Goal: Transaction & Acquisition: Purchase product/service

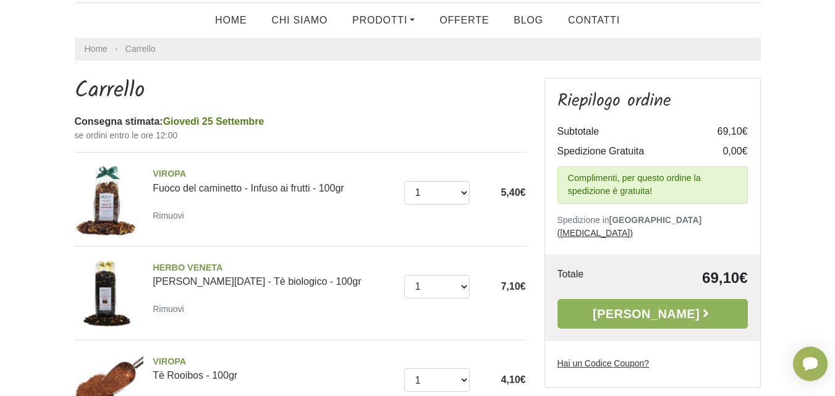
scroll to position [74, 0]
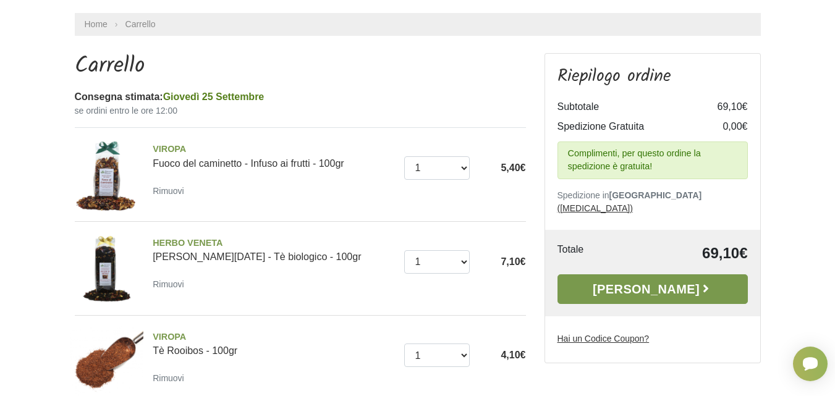
click at [614, 280] on link "[PERSON_NAME]" at bounding box center [653, 290] width 190 height 30
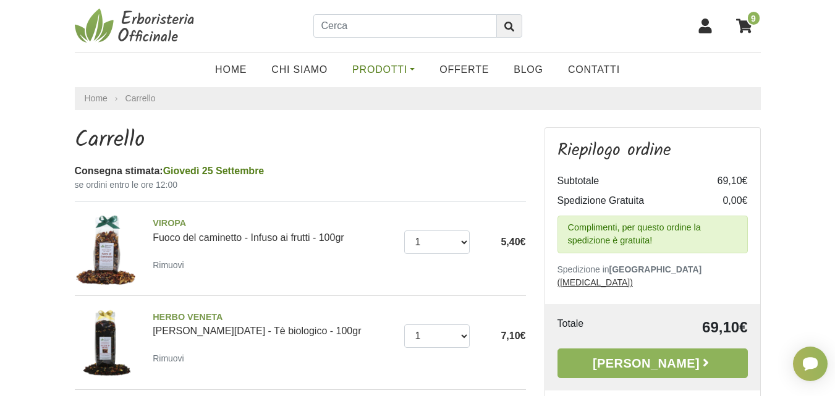
click at [391, 69] on link "Prodotti" at bounding box center [383, 70] width 87 height 25
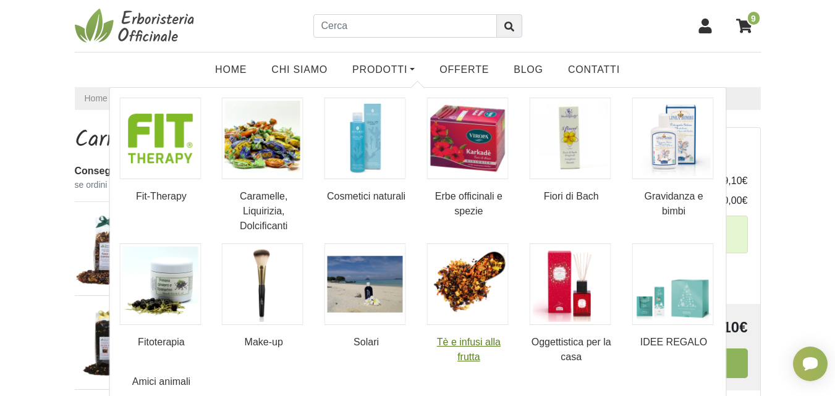
click at [460, 301] on img at bounding box center [468, 285] width 82 height 82
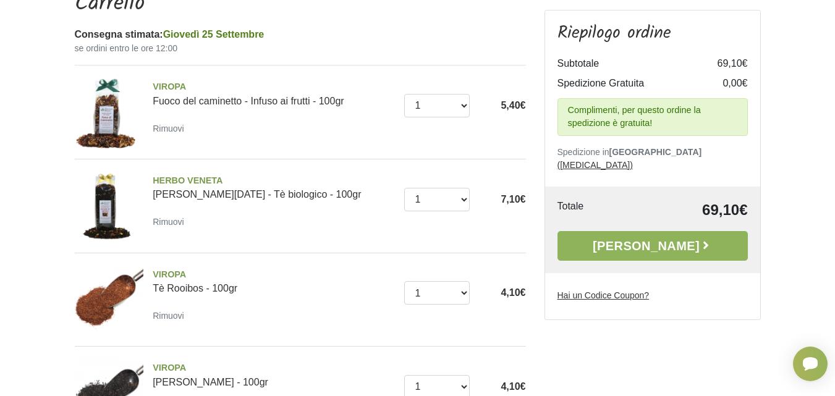
scroll to position [226, 0]
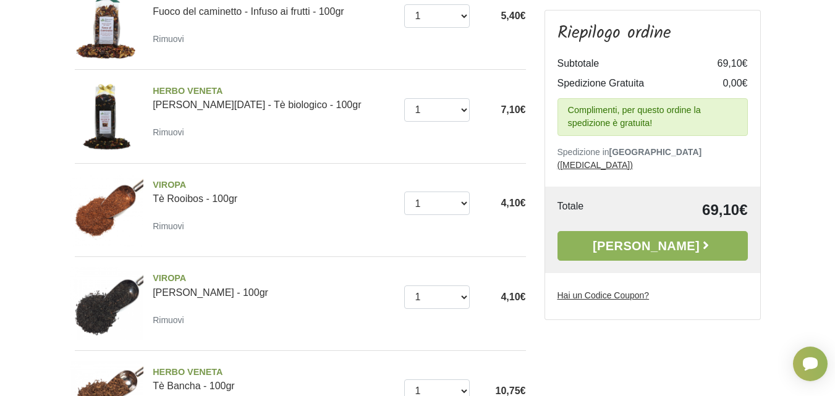
click at [124, 121] on img at bounding box center [107, 117] width 74 height 74
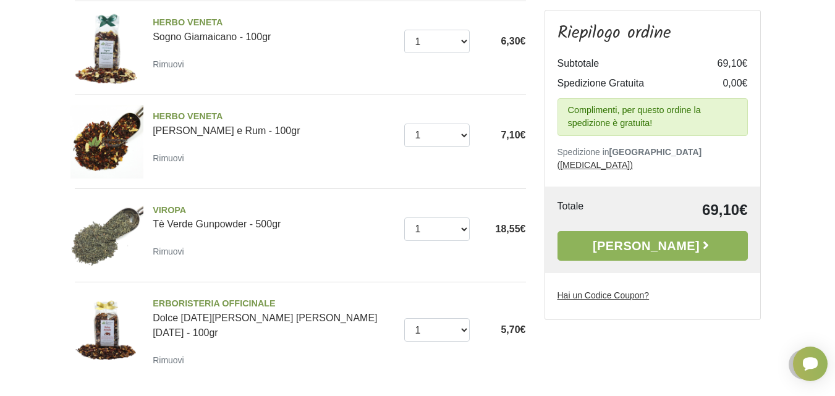
scroll to position [721, 0]
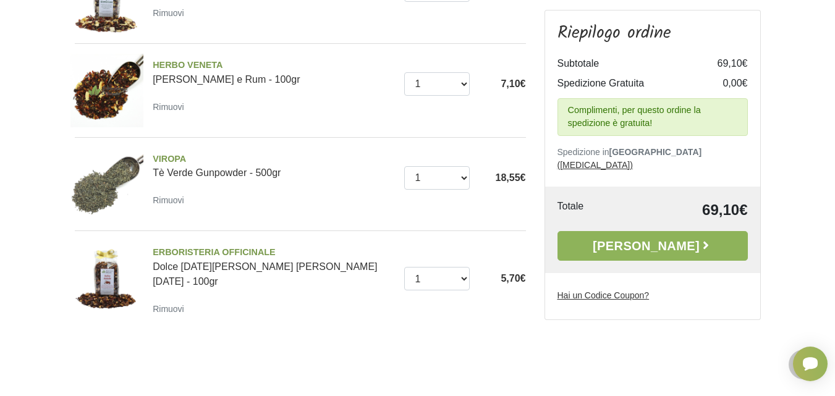
click at [628, 291] on u "Hai un Codice Coupon?" at bounding box center [604, 296] width 92 height 10
click at [0, 0] on input "Hai un Codice Coupon?" at bounding box center [0, 0] width 0 height 0
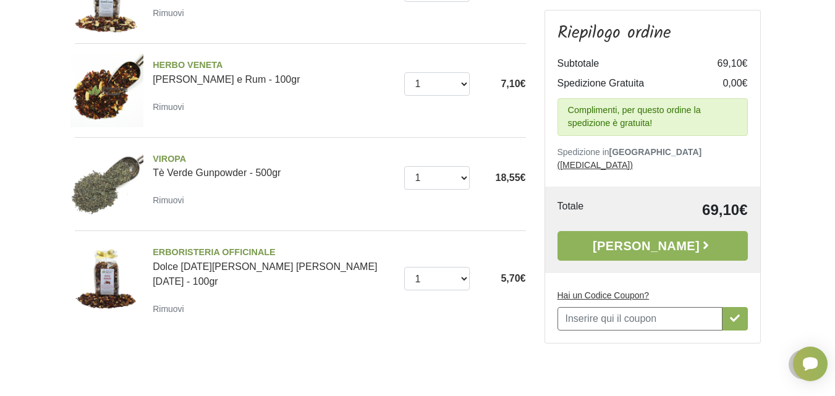
scroll to position [0, 0]
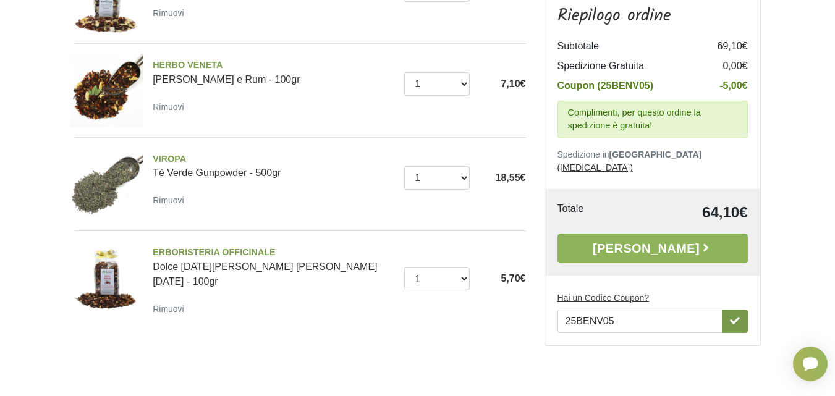
click at [736, 328] on button "button" at bounding box center [735, 321] width 26 height 23
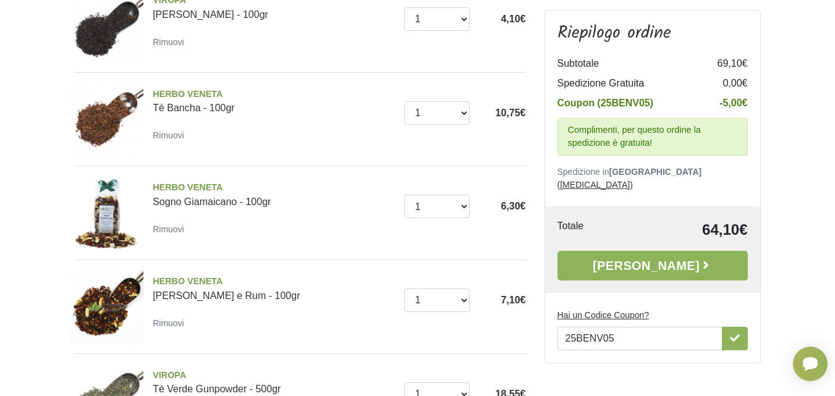
scroll to position [597, 0]
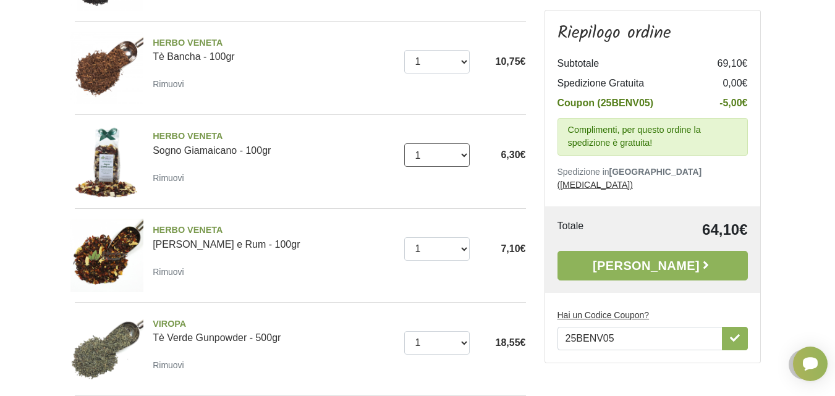
click at [462, 155] on select "0 (Rimuovi) 1 2 3 4 5 6 7 8 9 10" at bounding box center [437, 154] width 66 height 23
select select "0"
click at [404, 143] on select "0 (Rimuovi) 1 2 3 4 5 6 7 8 9 10" at bounding box center [437, 154] width 66 height 23
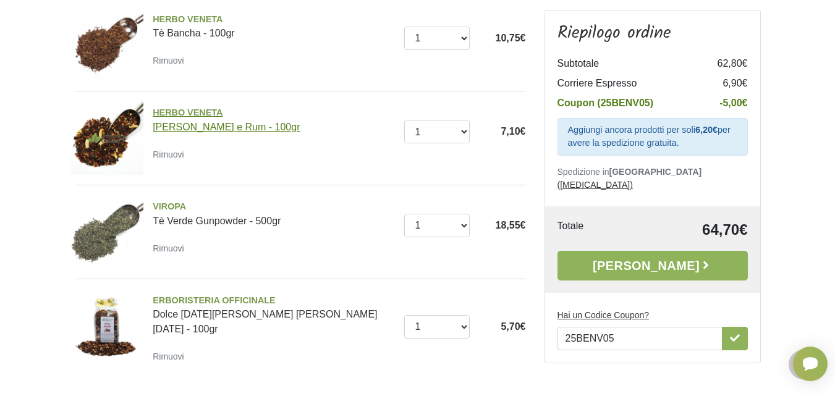
scroll to position [581, 0]
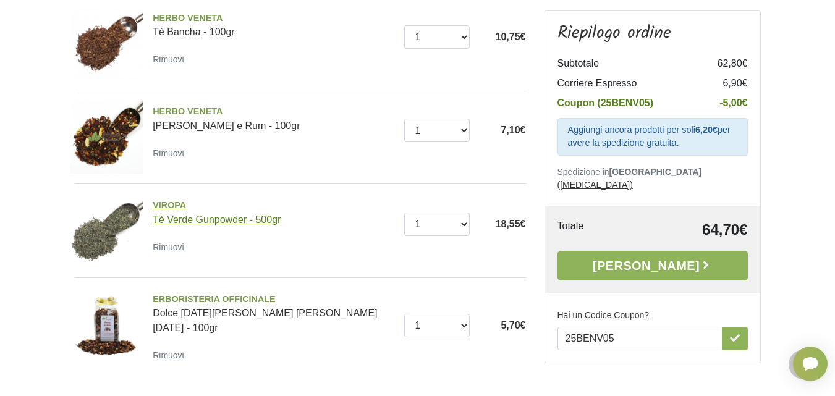
click at [214, 223] on link "VIROPA Tè Verde Gunpowder - 500gr" at bounding box center [274, 212] width 242 height 26
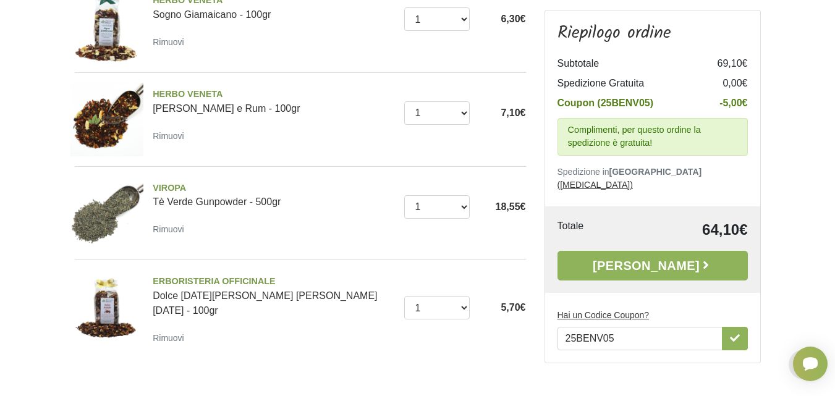
scroll to position [693, 0]
click at [461, 110] on select "0 ([GEOGRAPHIC_DATA]) 1 2 3" at bounding box center [437, 112] width 66 height 23
select select "0"
click at [404, 101] on select "0 ([GEOGRAPHIC_DATA]) 1 2 3" at bounding box center [437, 112] width 66 height 23
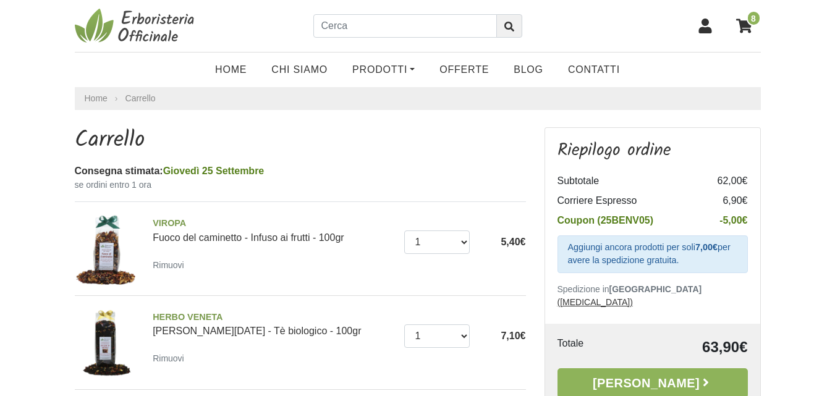
drag, startPoint x: 0, startPoint y: 0, endPoint x: 466, endPoint y: 21, distance: 466.1
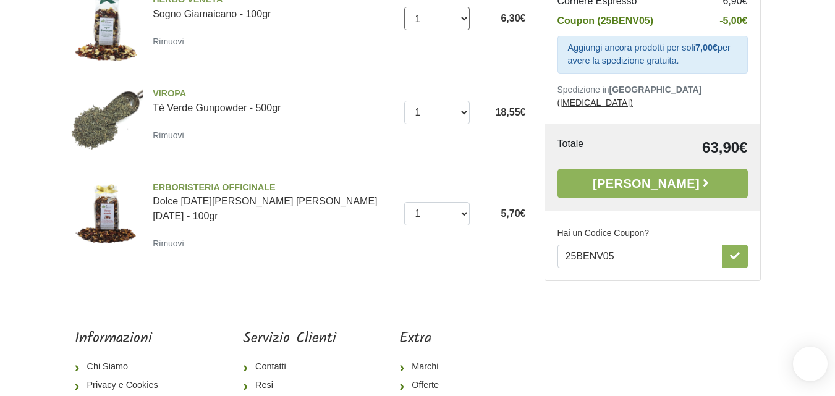
select select "0"
click at [404, 13] on select "0 (Rimuovi) 1 2 3 4 5 6 7 8 9 10" at bounding box center [437, 18] width 66 height 23
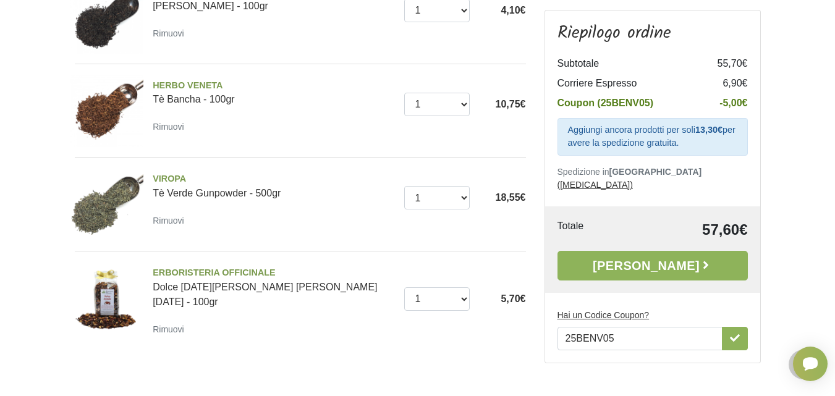
scroll to position [294, 0]
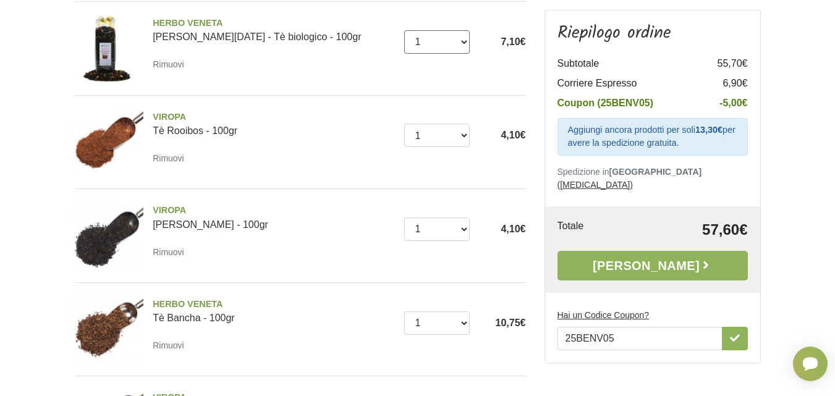
click at [464, 42] on select "0 (Rimuovi) 1 2 3 4 5 6 7" at bounding box center [437, 41] width 66 height 23
select select "0"
click at [404, 30] on select "0 ([GEOGRAPHIC_DATA]) 1 2 3 4 5 6 7" at bounding box center [437, 41] width 66 height 23
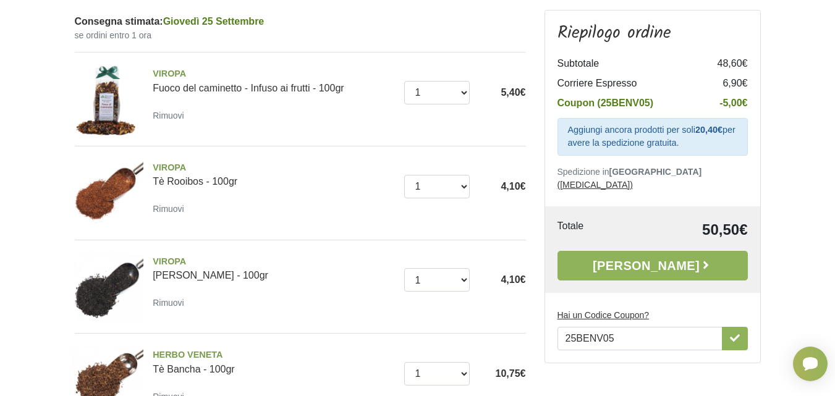
scroll to position [121, 0]
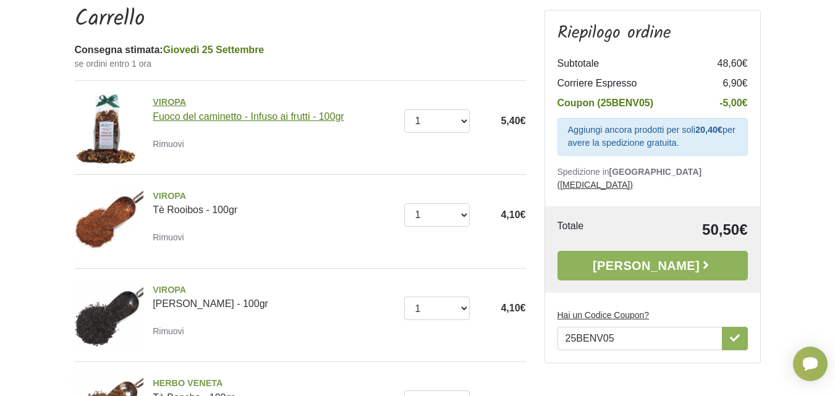
drag, startPoint x: 237, startPoint y: 123, endPoint x: 218, endPoint y: 115, distance: 20.8
click at [455, 312] on select "0 (Rimuovi) 1 2 3 4 5 6 7 8 9 10 11 12 13 14 15 16" at bounding box center [437, 308] width 66 height 23
select select "0"
click at [404, 297] on select "0 (Rimuovi) 1 2 3 4 5 6 7 8 9 10 11 12 13 14 15 16" at bounding box center [437, 308] width 66 height 23
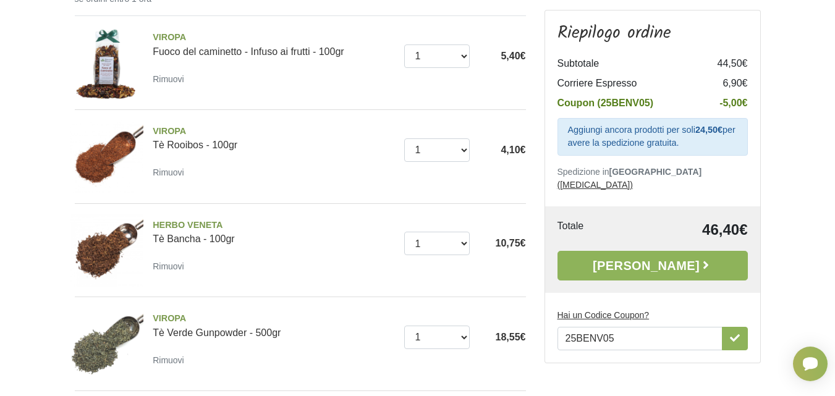
scroll to position [195, 0]
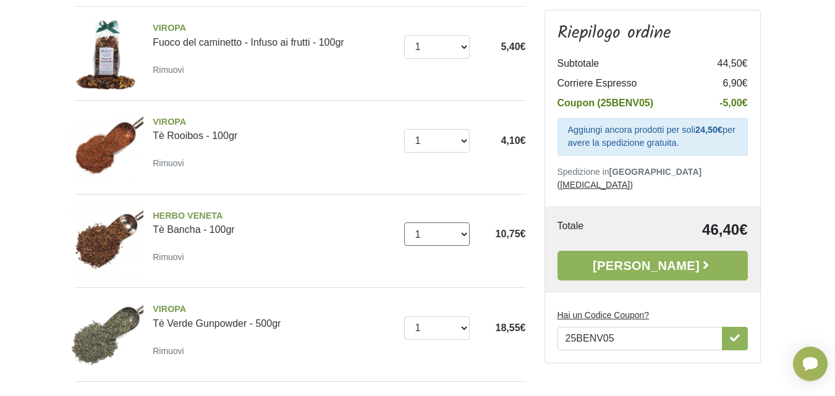
click at [457, 244] on select "0 ([GEOGRAPHIC_DATA]) 1 2 3 4 5 6 7" at bounding box center [437, 234] width 66 height 23
select select "0"
click at [404, 223] on select "0 ([GEOGRAPHIC_DATA]) 1 2 3 4 5 6 7" at bounding box center [437, 234] width 66 height 23
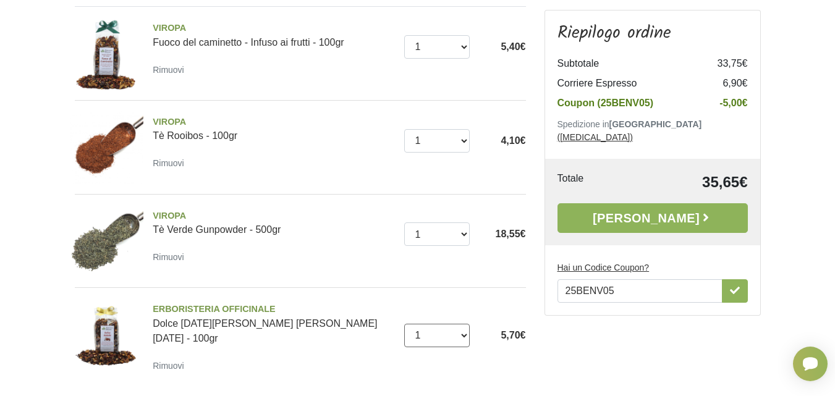
click at [466, 328] on select "0 ([GEOGRAPHIC_DATA]) 1 2 3 4 5 6 7 8 9 10 11 12 13 14 15 16" at bounding box center [437, 335] width 66 height 23
select select "0"
click at [404, 324] on select "0 ([GEOGRAPHIC_DATA]) 1 2 3 4 5 6 7 8 9 10 11 12 13 14 15 16" at bounding box center [437, 335] width 66 height 23
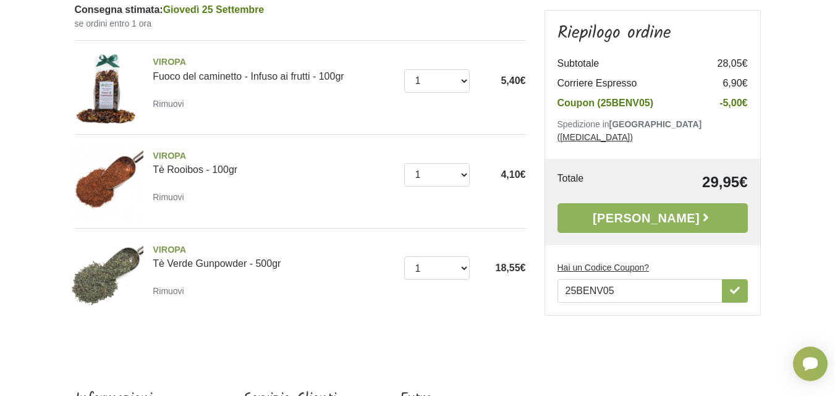
scroll to position [212, 0]
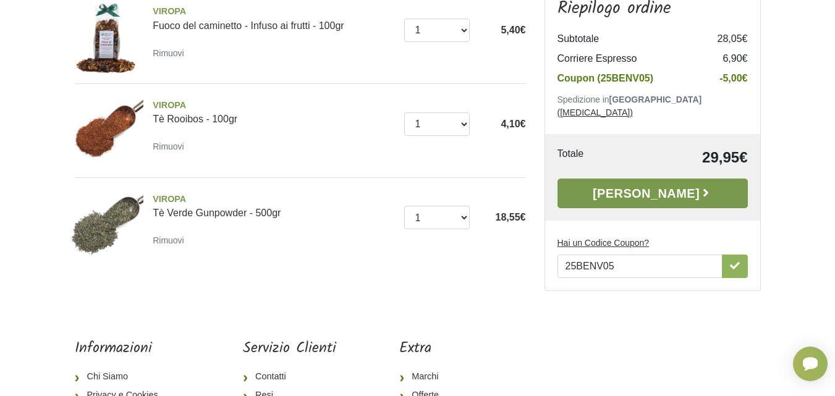
click at [621, 195] on link "Alla Cassa" at bounding box center [653, 193] width 190 height 30
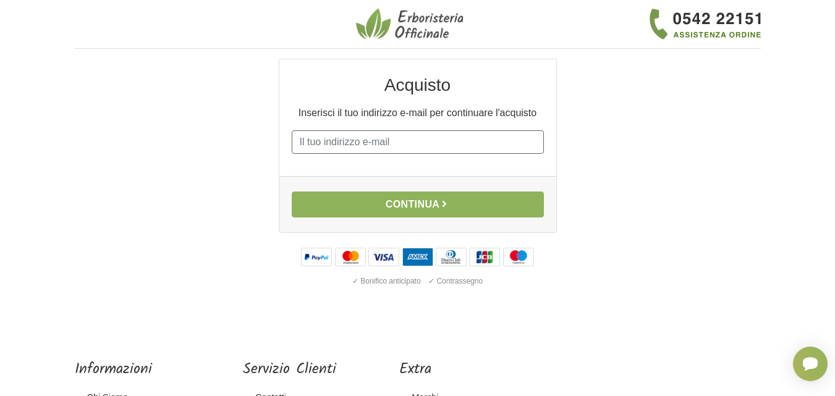
click at [357, 146] on input "E-mail" at bounding box center [418, 141] width 252 height 23
type input "[EMAIL_ADDRESS][DOMAIN_NAME]"
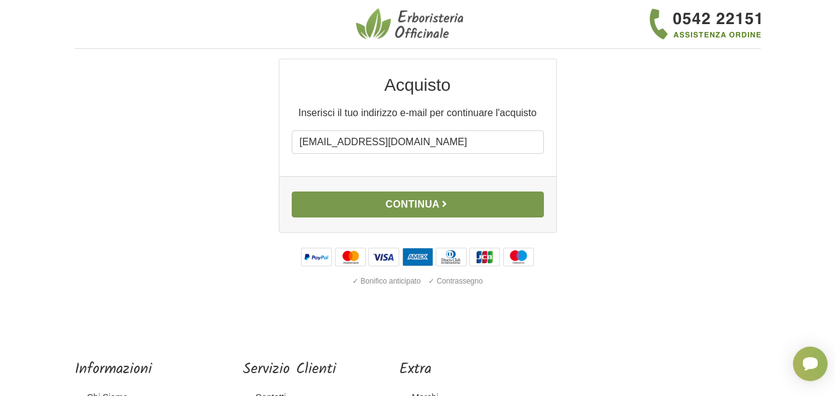
click at [398, 210] on button "Continua" at bounding box center [418, 205] width 252 height 26
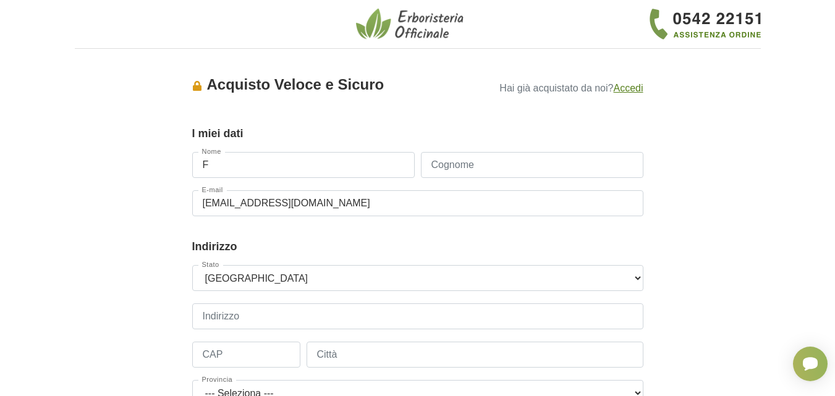
type input "Federica"
type input "Greco"
type input "3297343020"
click at [150, 281] on div "Accesso × Accedi per completare il tuo acquisto più velocemente. E-mail [EMAIL_…" at bounding box center [418, 384] width 705 height 650
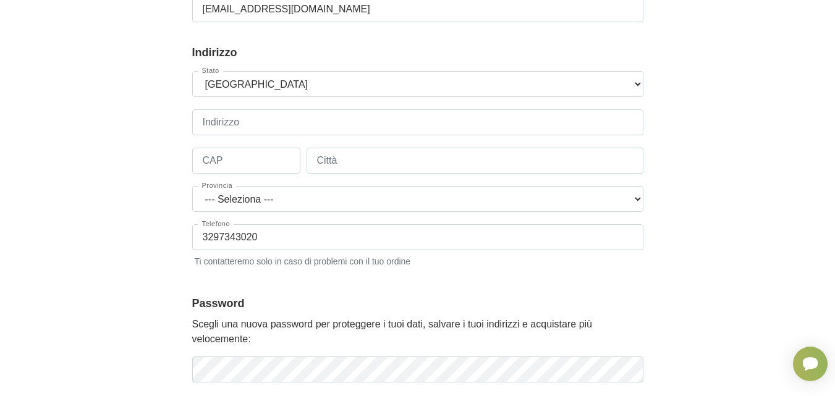
scroll to position [198, 0]
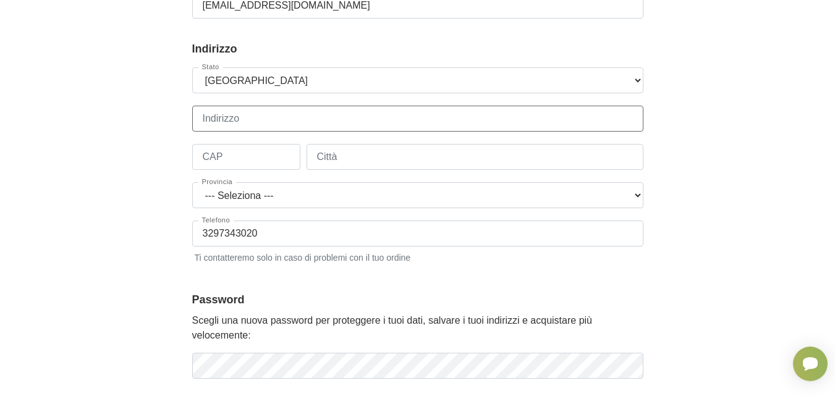
click at [319, 124] on input "Indirizzo" at bounding box center [417, 119] width 451 height 26
type input "[STREET_ADDRESS][PERSON_NAME]"
type input "73040"
type input "Neviano"
select select "3886"
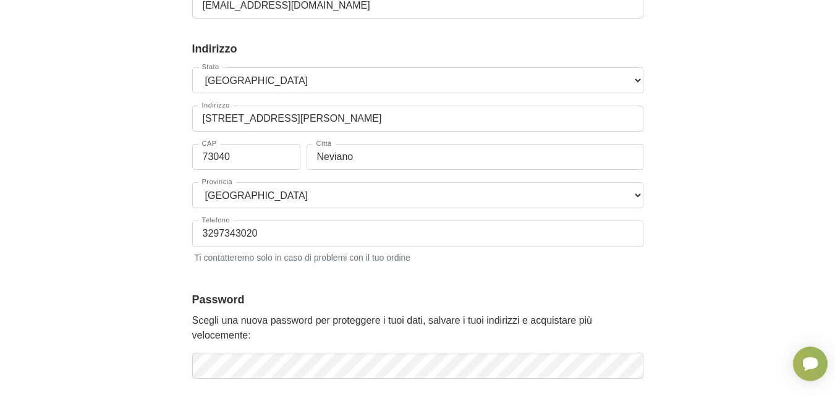
click at [116, 239] on div "Accesso × Accedi per completare il tuo acquisto più velocemente. E-mail fede.ne…" at bounding box center [418, 186] width 705 height 650
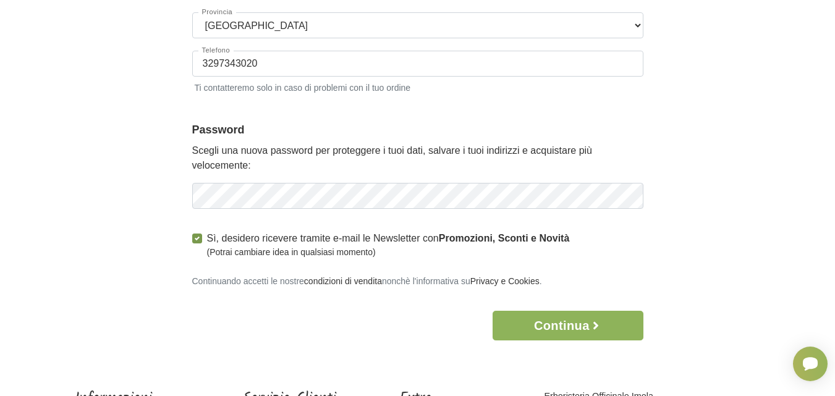
scroll to position [371, 0]
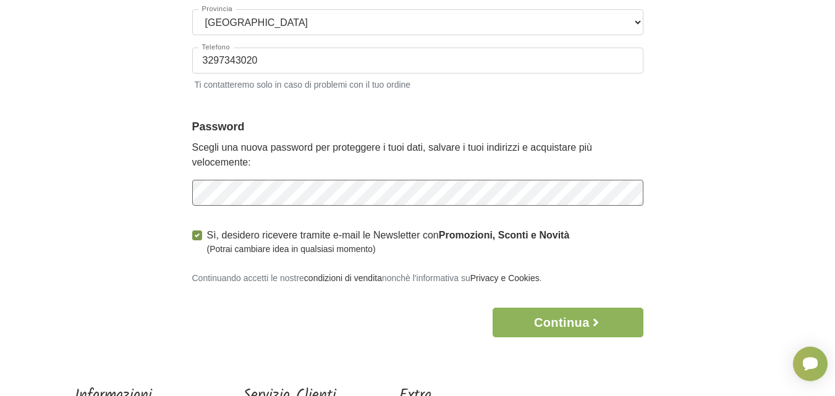
click at [156, 190] on div "Accesso × Accedi per completare il tuo acquisto più velocemente. E-mail fede.ne…" at bounding box center [418, 13] width 705 height 650
click at [145, 190] on div "Accesso × Accedi per completare il tuo acquisto più velocemente. E-mail fede.ne…" at bounding box center [418, 13] width 705 height 650
click at [406, 175] on fieldset "Password Scegli una nuova password per proteggere i tuoi dati, salvare i tuoi i…" at bounding box center [417, 169] width 451 height 100
click at [631, 194] on icon "button" at bounding box center [632, 192] width 3 height 3
click at [557, 328] on button "Continua" at bounding box center [568, 323] width 150 height 30
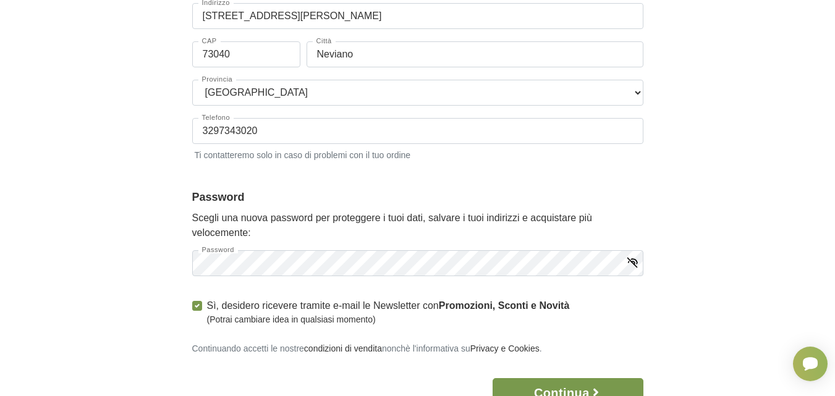
scroll to position [442, 0]
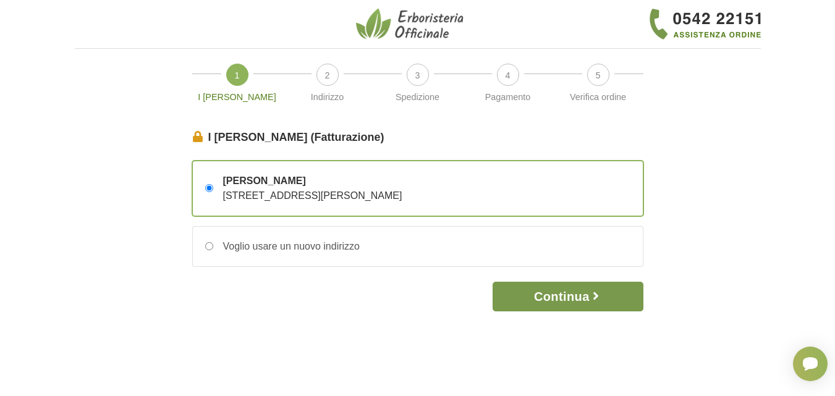
click at [579, 298] on button "Continua" at bounding box center [568, 297] width 150 height 30
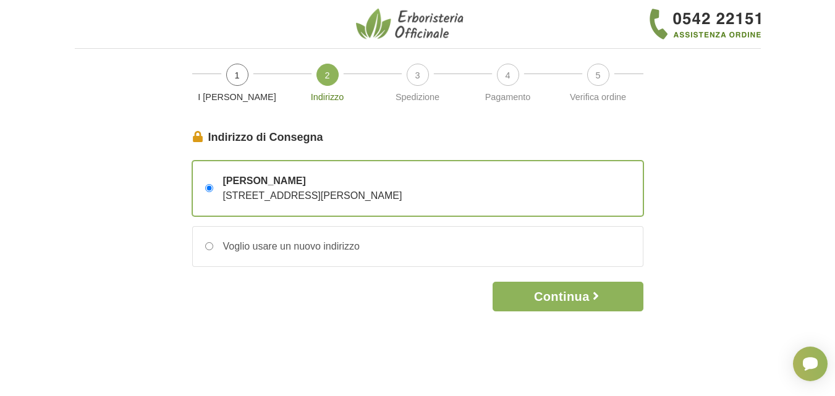
click at [579, 298] on button "Continua" at bounding box center [568, 297] width 150 height 30
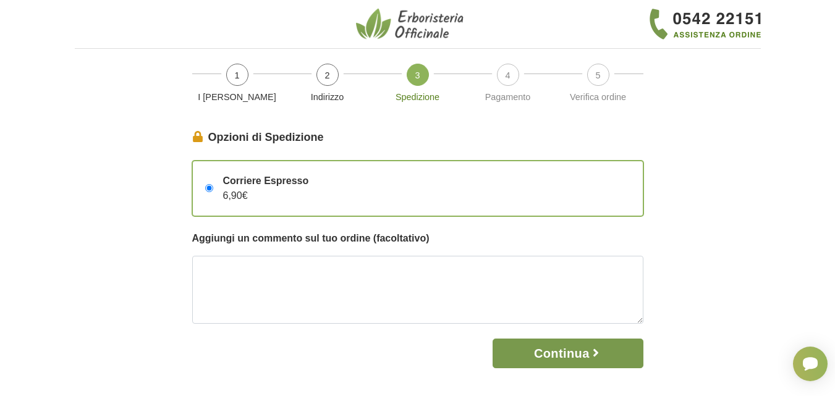
click at [605, 346] on button "Continua" at bounding box center [568, 354] width 150 height 30
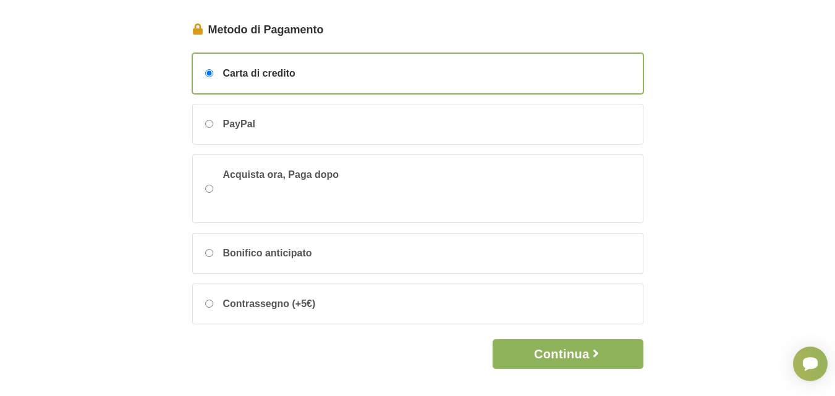
scroll to position [117, 0]
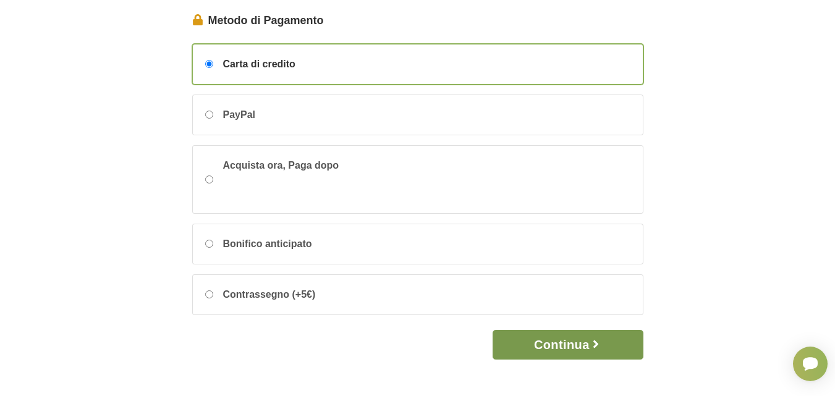
click at [563, 345] on button "Continua" at bounding box center [568, 345] width 150 height 30
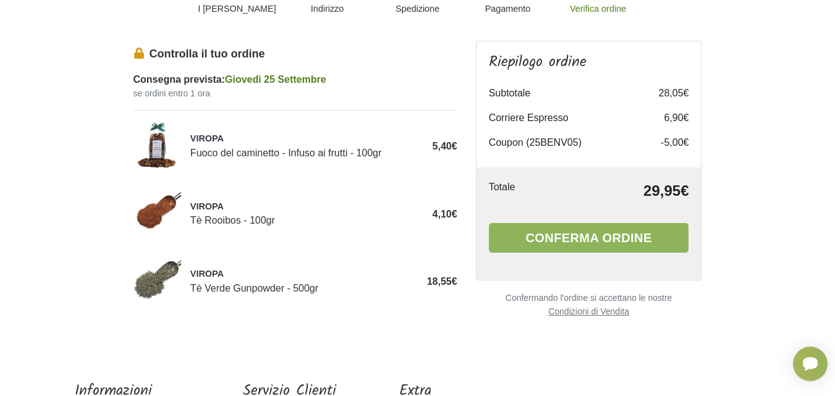
scroll to position [87, 0]
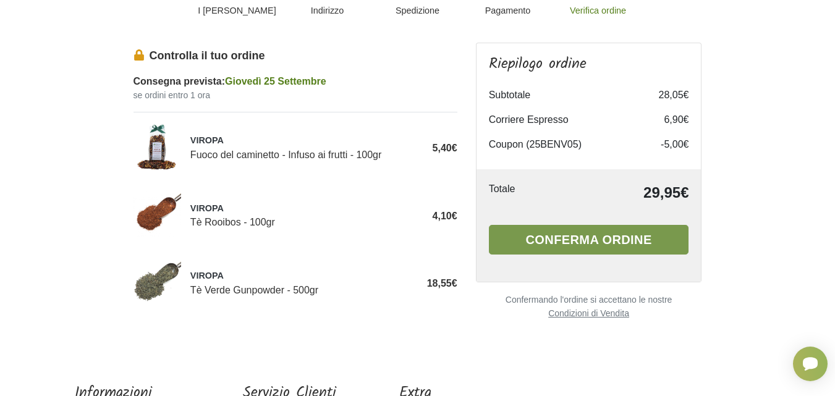
click at [618, 244] on button "Conferma ordine" at bounding box center [589, 240] width 200 height 30
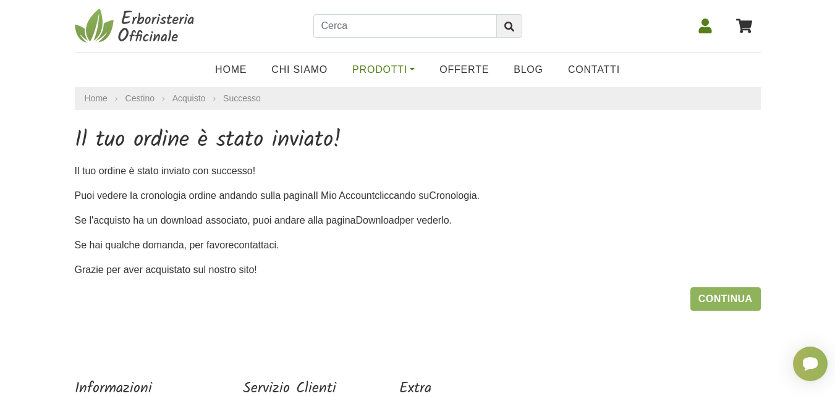
click at [406, 68] on link "Prodotti" at bounding box center [383, 70] width 87 height 25
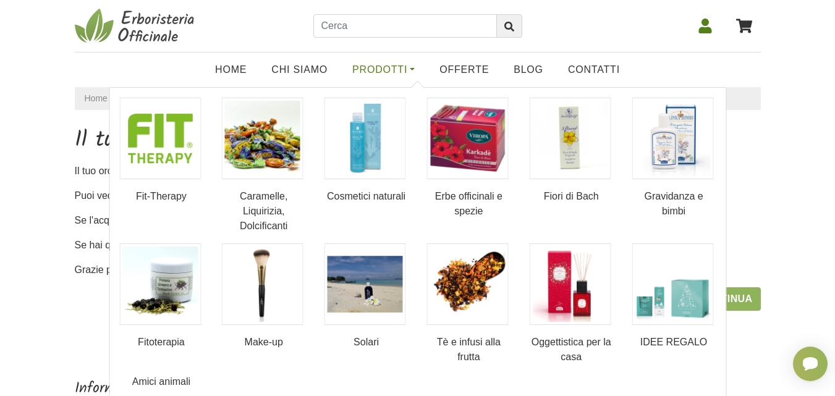
click at [406, 68] on link "Prodotti" at bounding box center [383, 70] width 87 height 25
